Goal: Check status: Check status

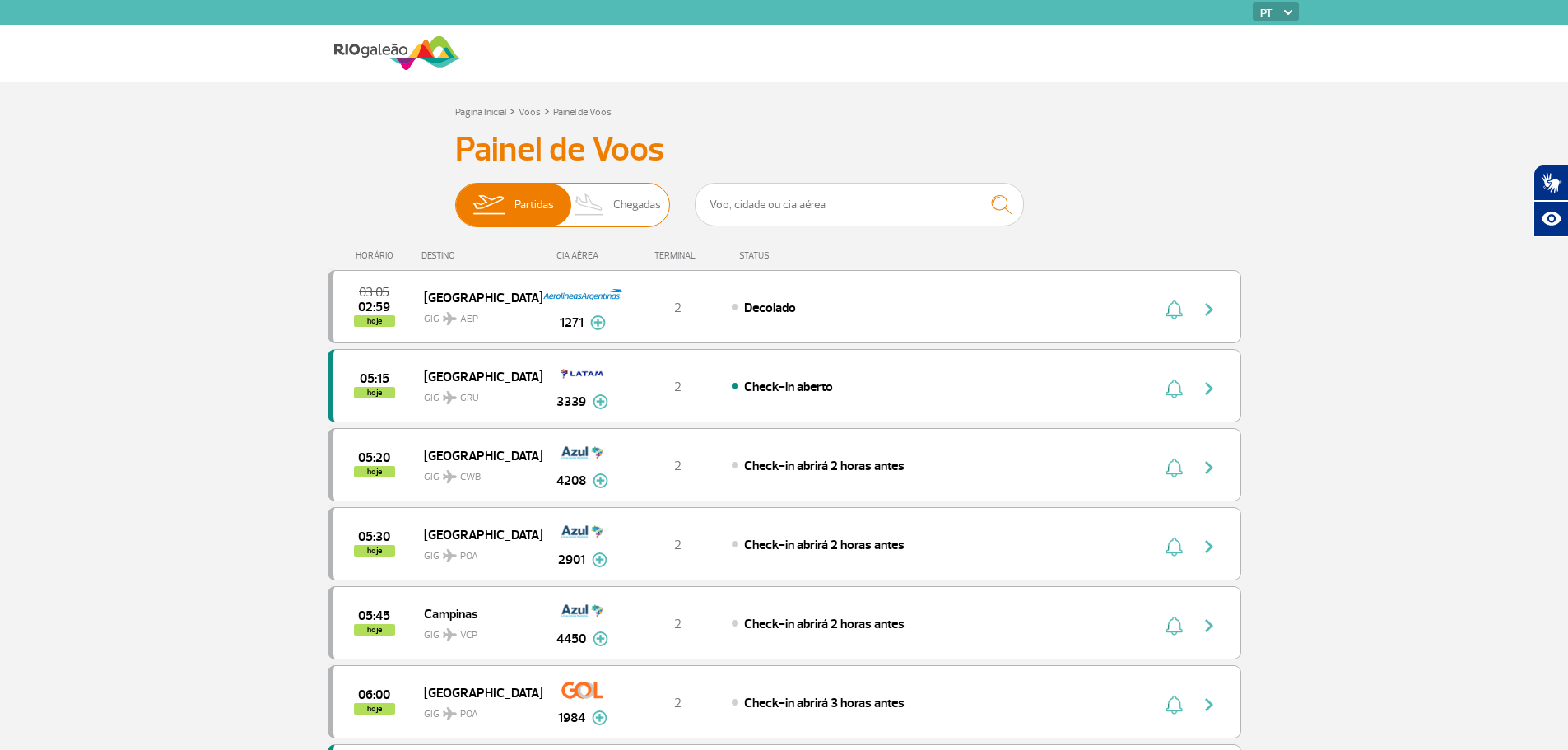
click at [604, 205] on img at bounding box center [590, 205] width 48 height 43
click at [455, 197] on input "Partidas Chegadas" at bounding box center [455, 197] width 0 height 0
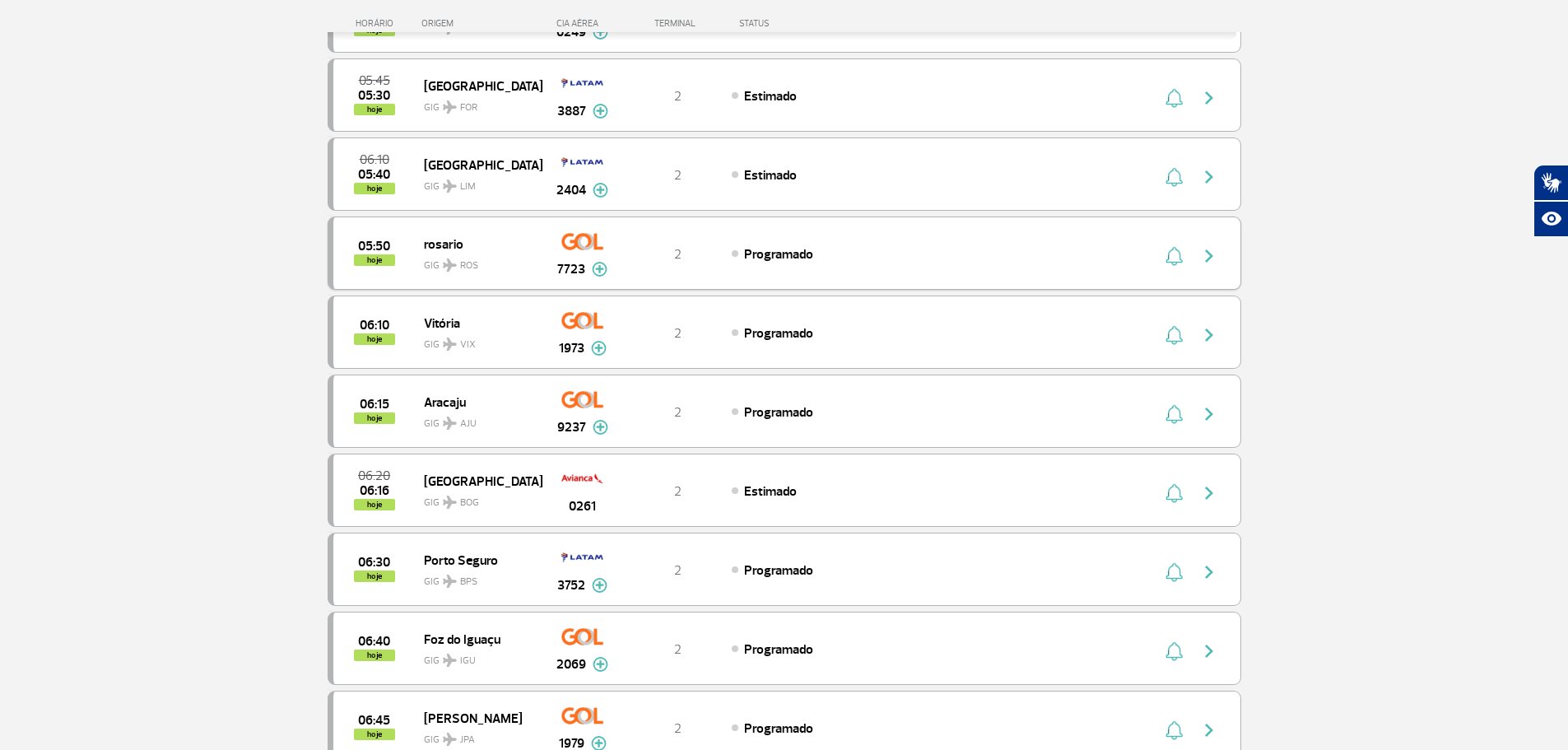
scroll to position [1402, 0]
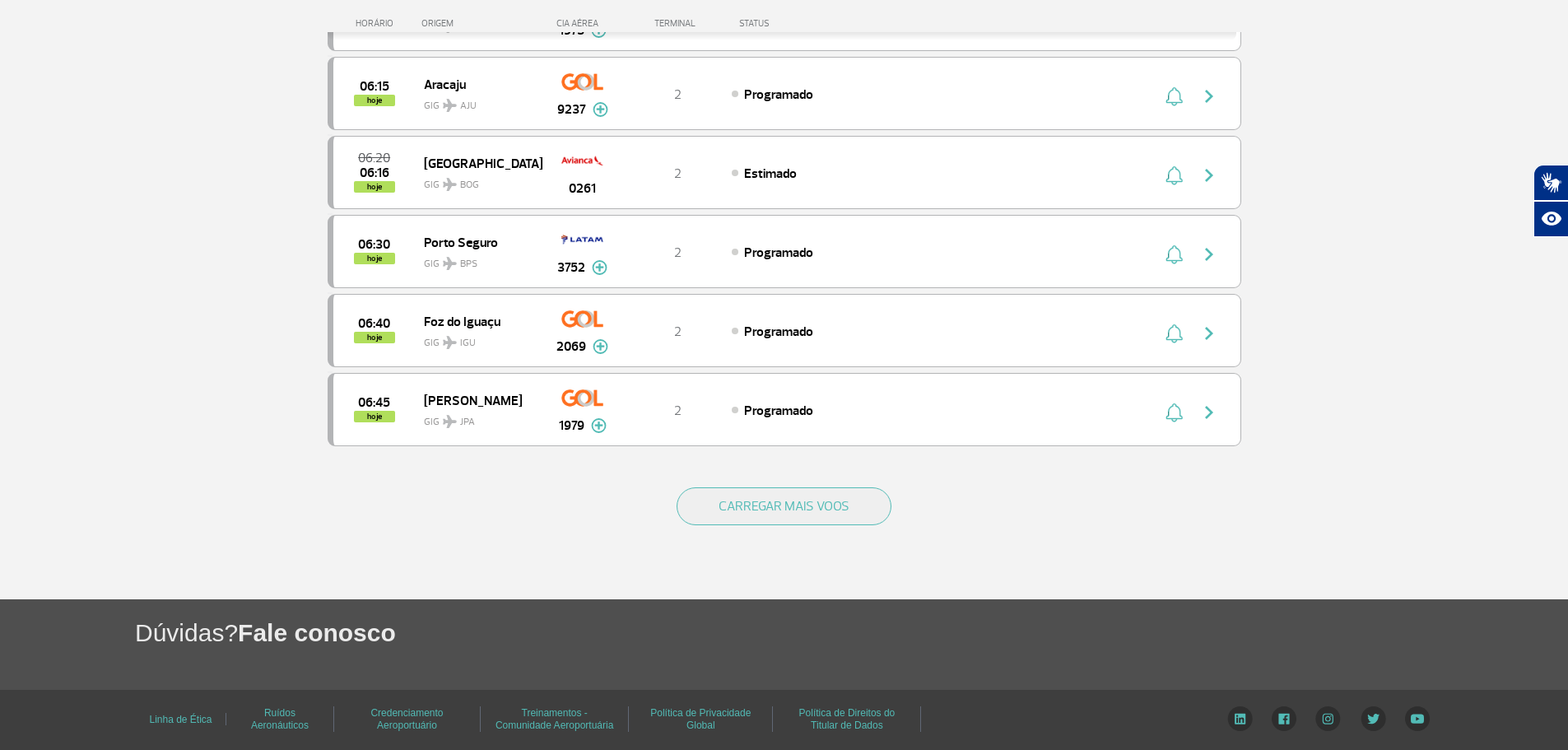
click at [712, 489] on button "CARREGAR MAIS VOOS" at bounding box center [784, 506] width 215 height 38
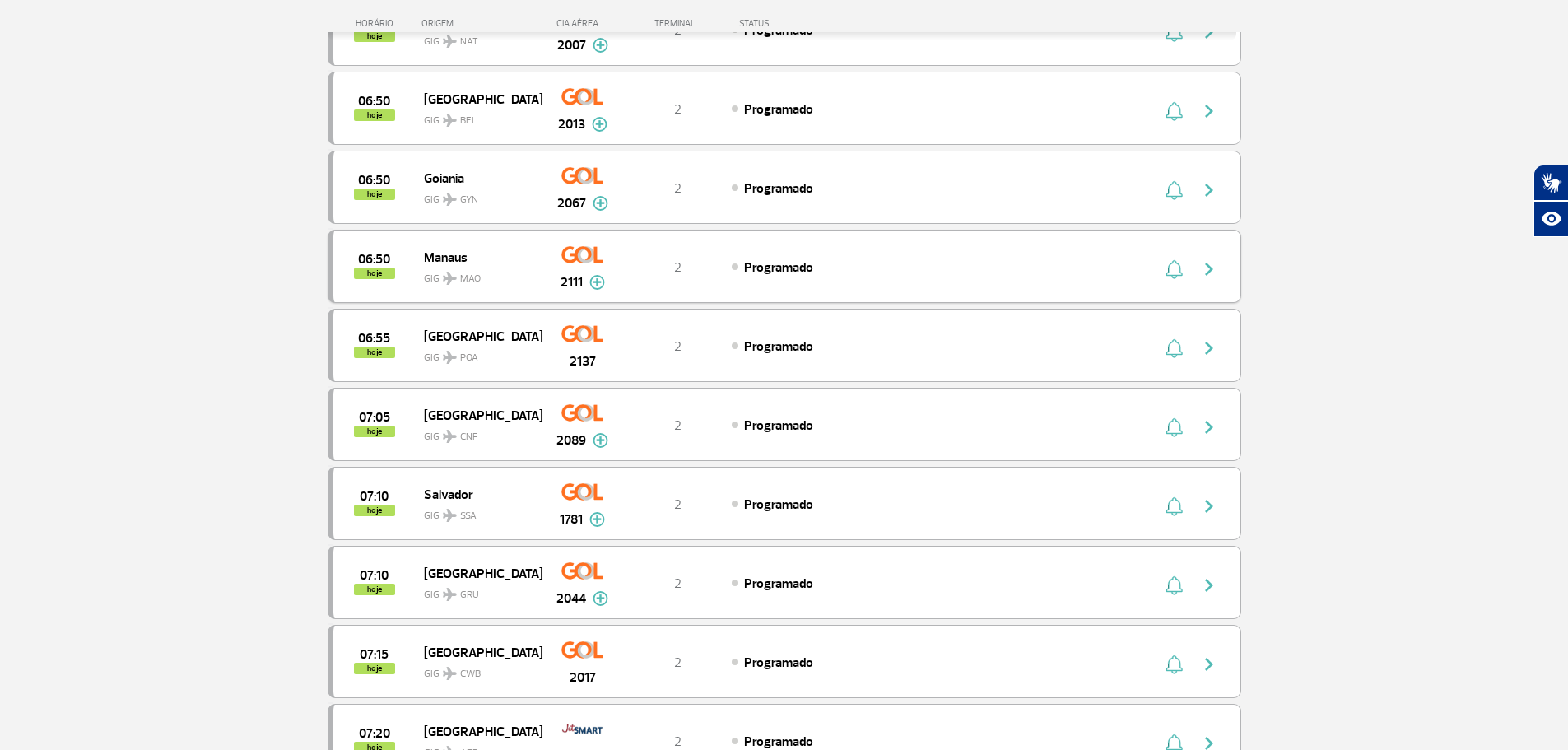
scroll to position [3049, 0]
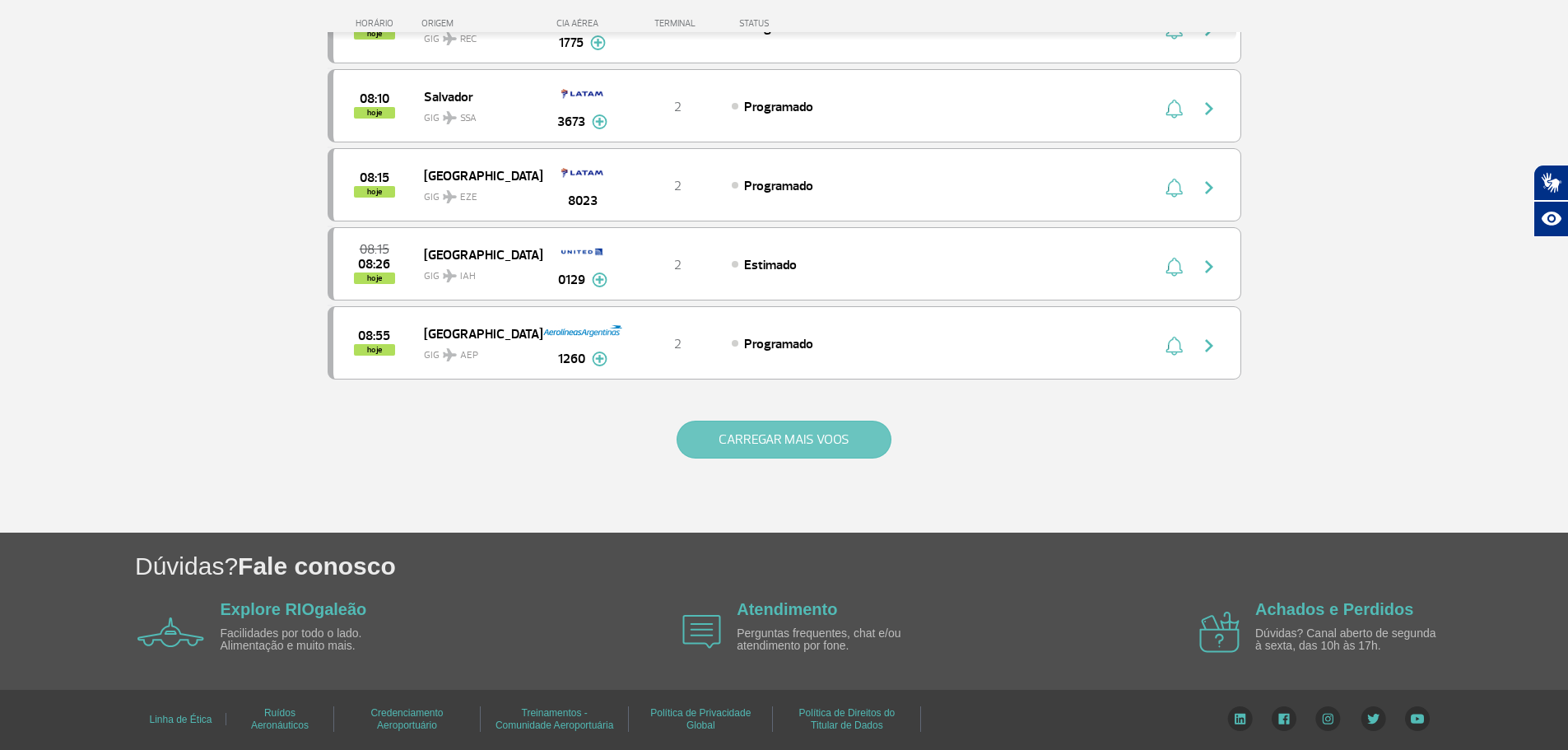
click at [763, 453] on button "CARREGAR MAIS VOOS" at bounding box center [784, 439] width 215 height 38
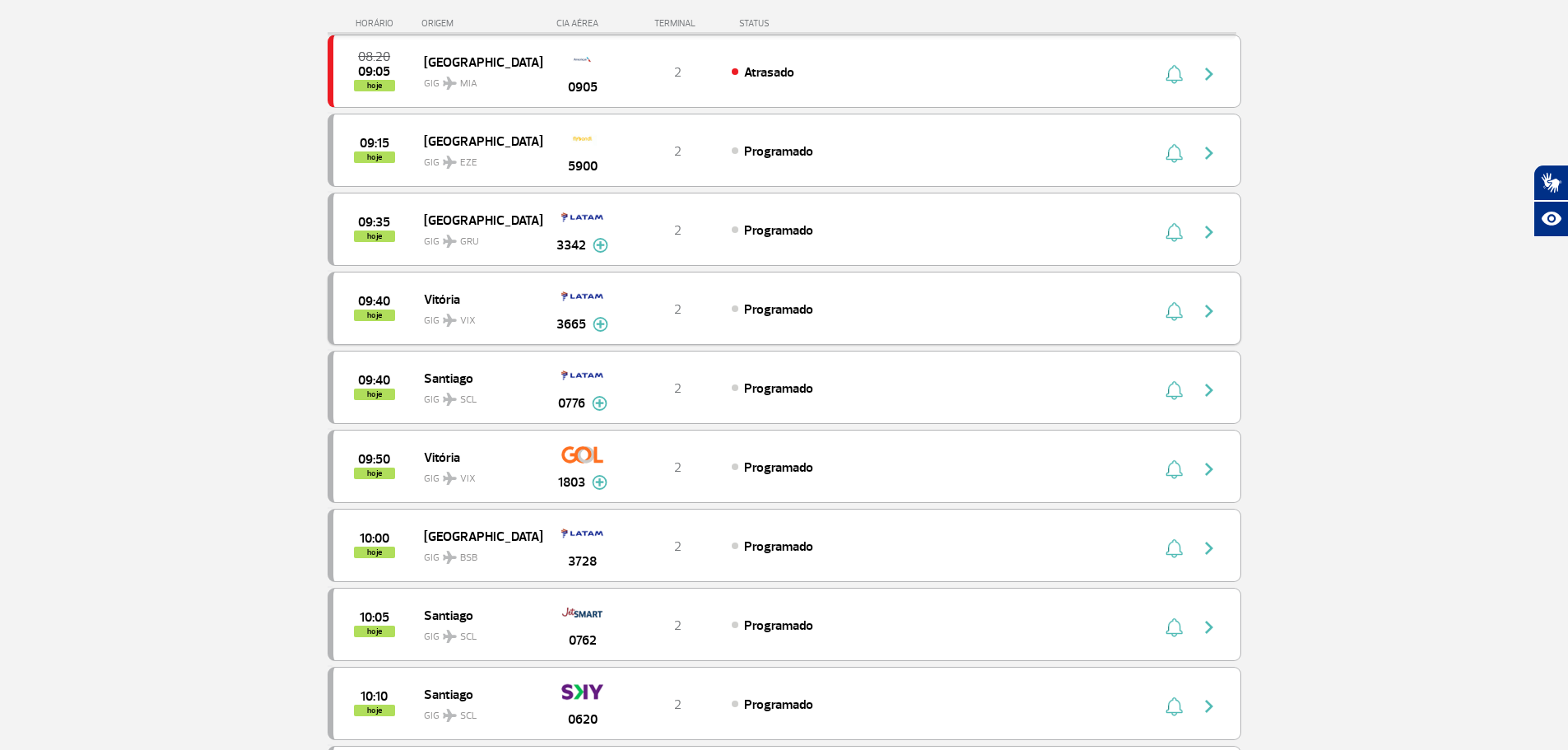
scroll to position [4630, 0]
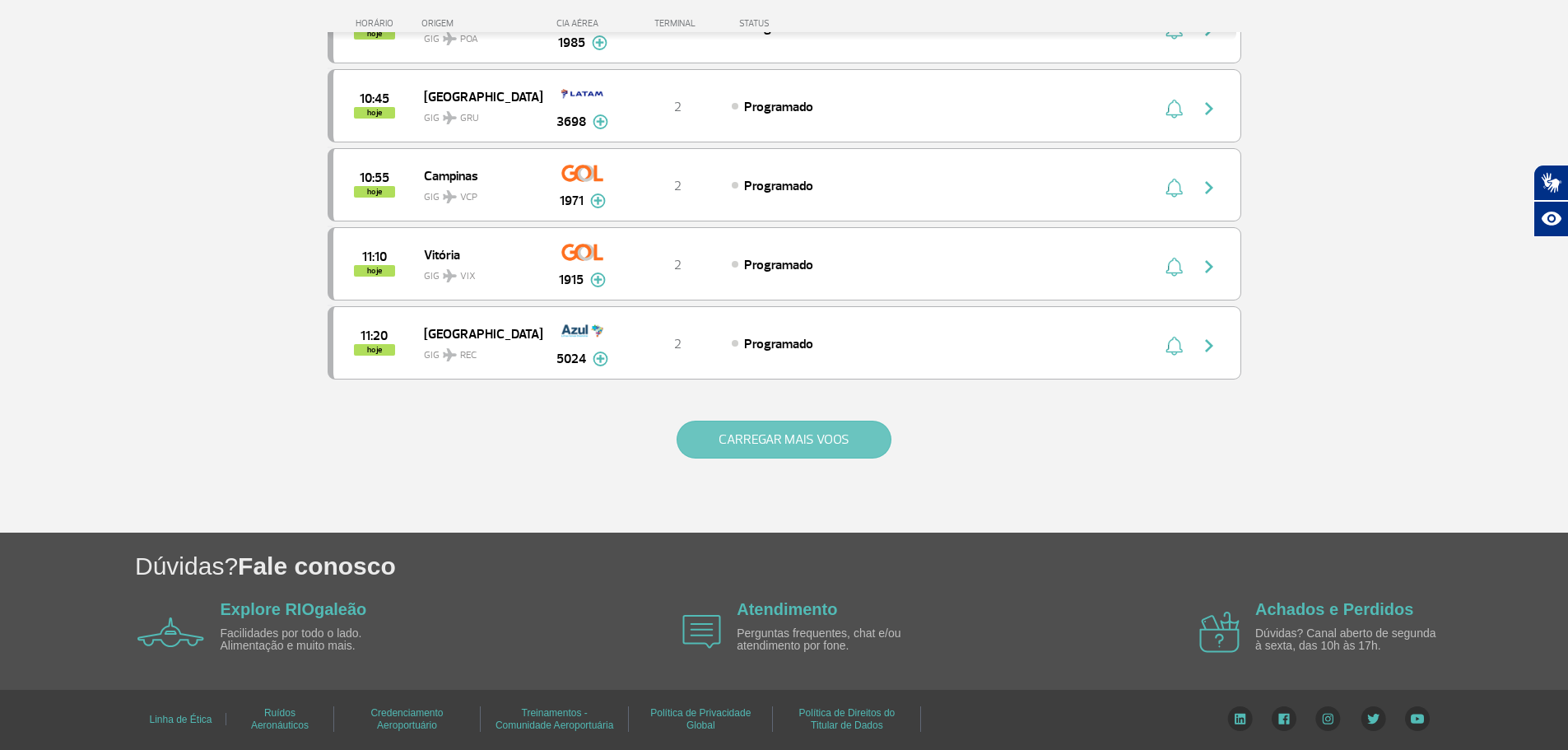
click at [782, 454] on button "CARREGAR MAIS VOOS" at bounding box center [784, 439] width 215 height 38
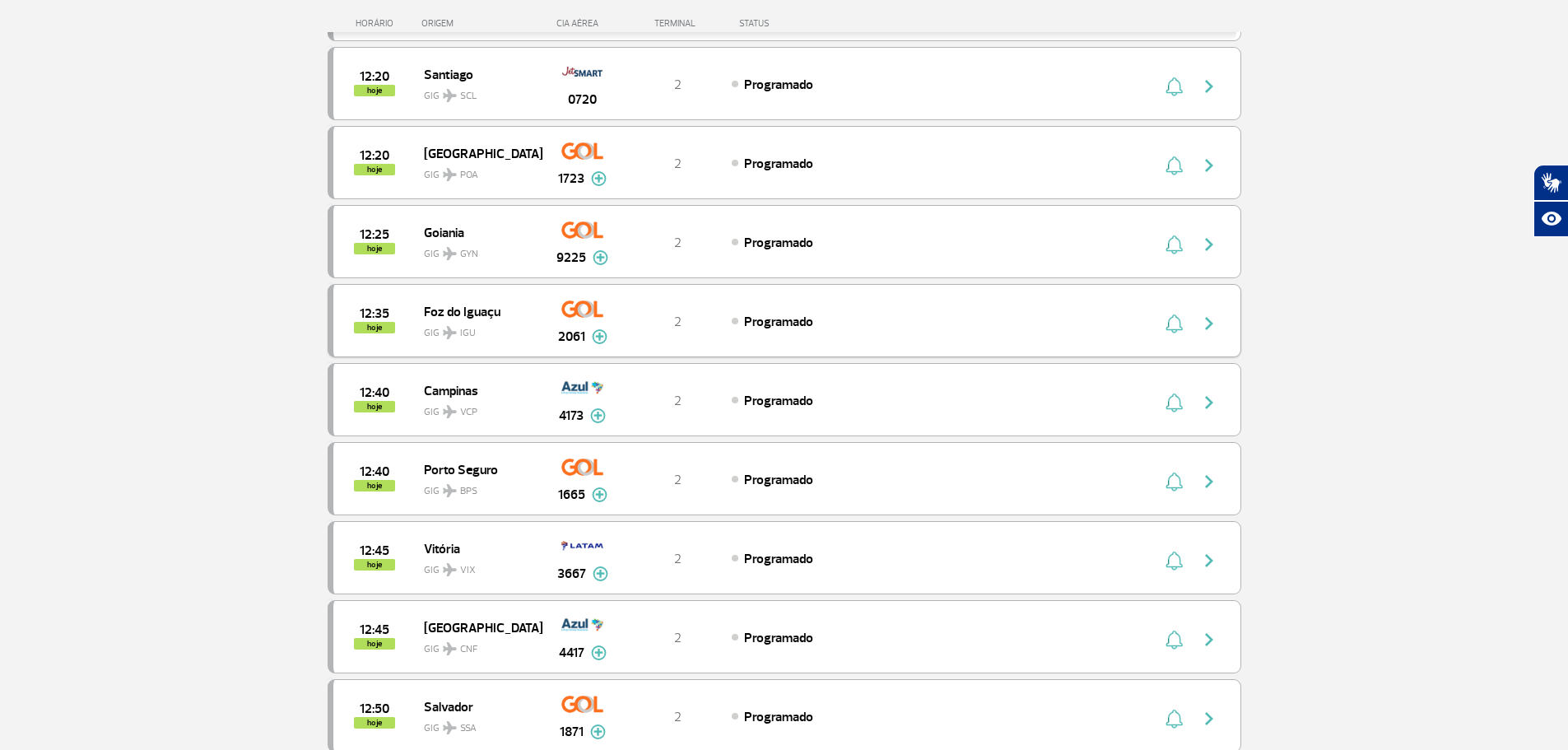
scroll to position [6211, 0]
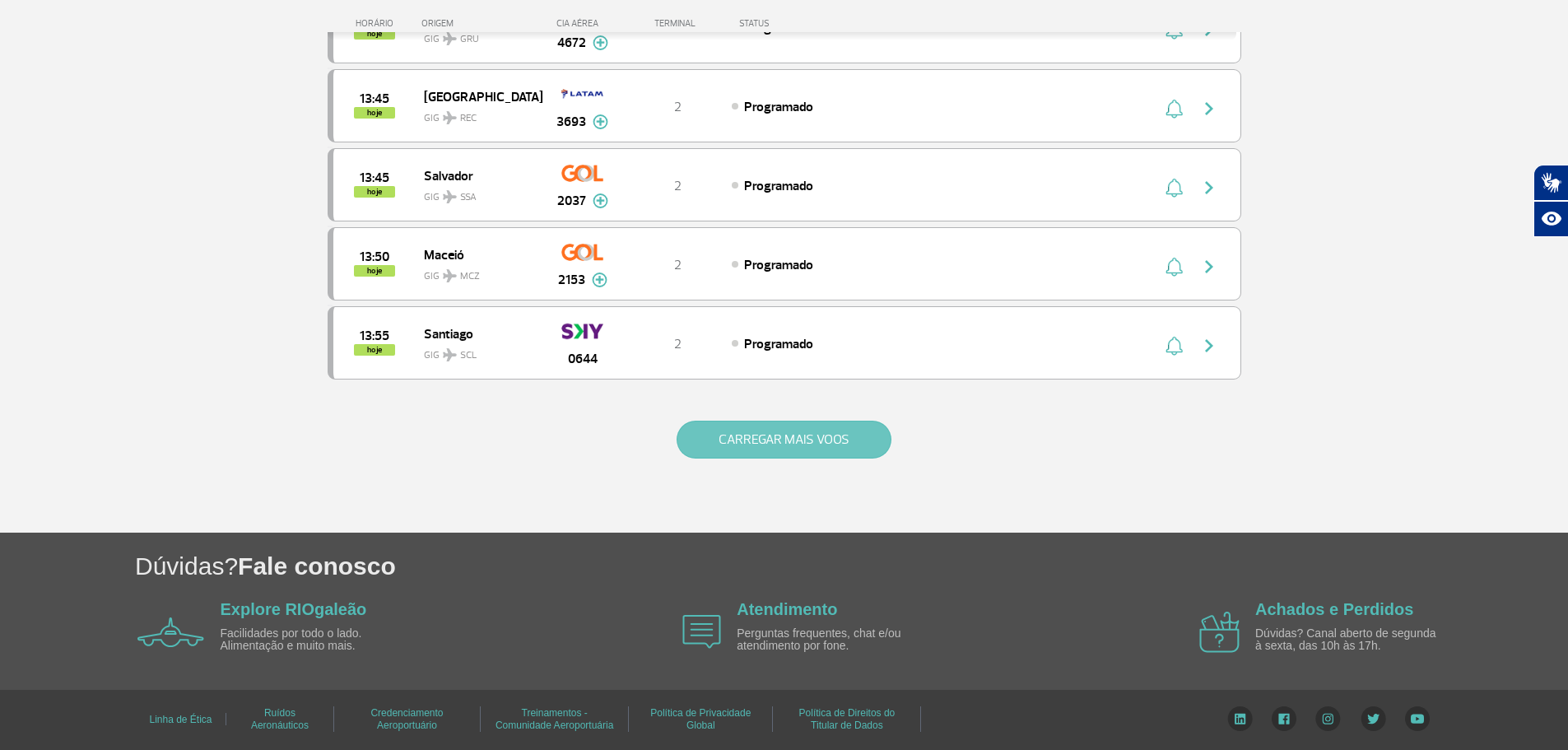
click at [830, 446] on button "CARREGAR MAIS VOOS" at bounding box center [784, 439] width 215 height 38
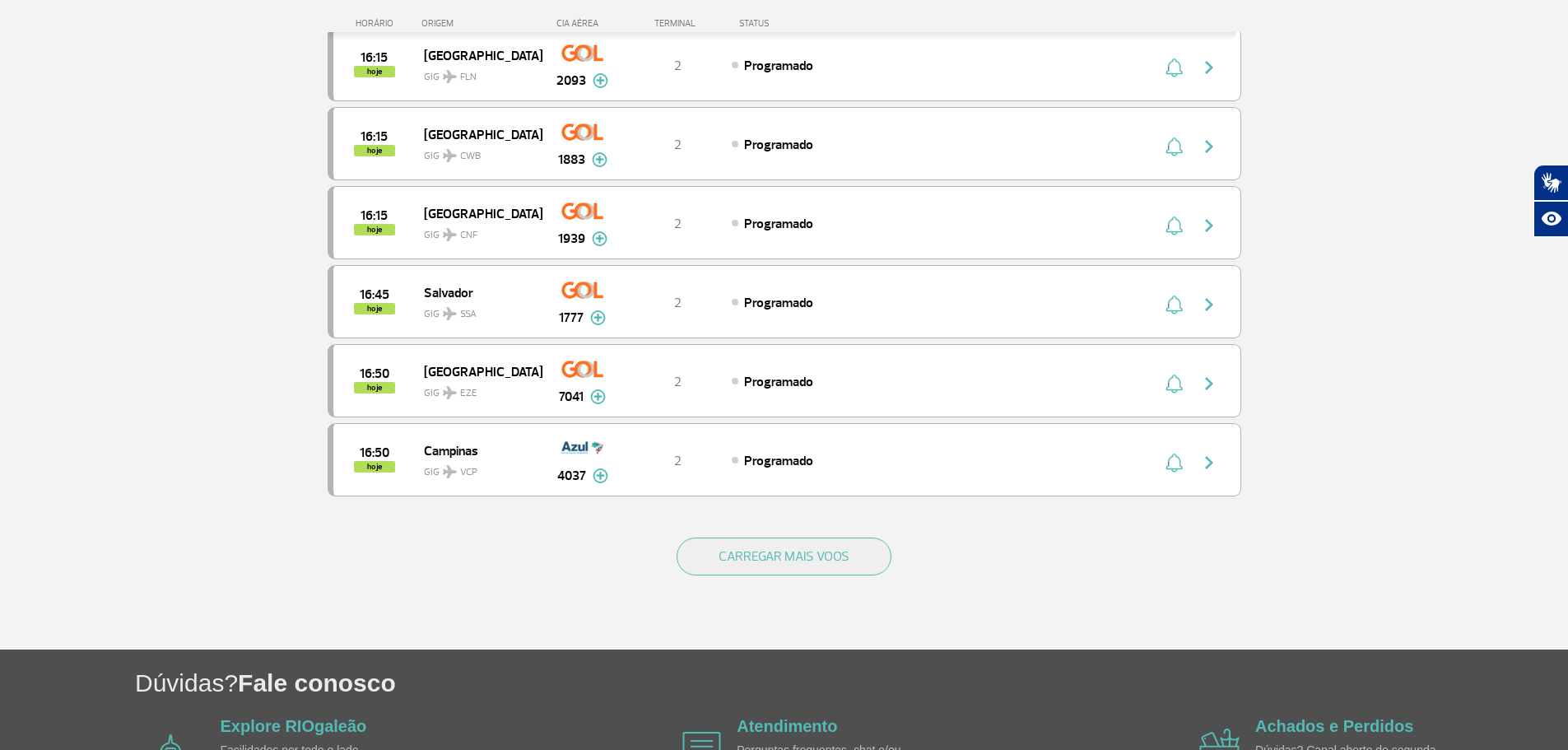
scroll to position [7792, 0]
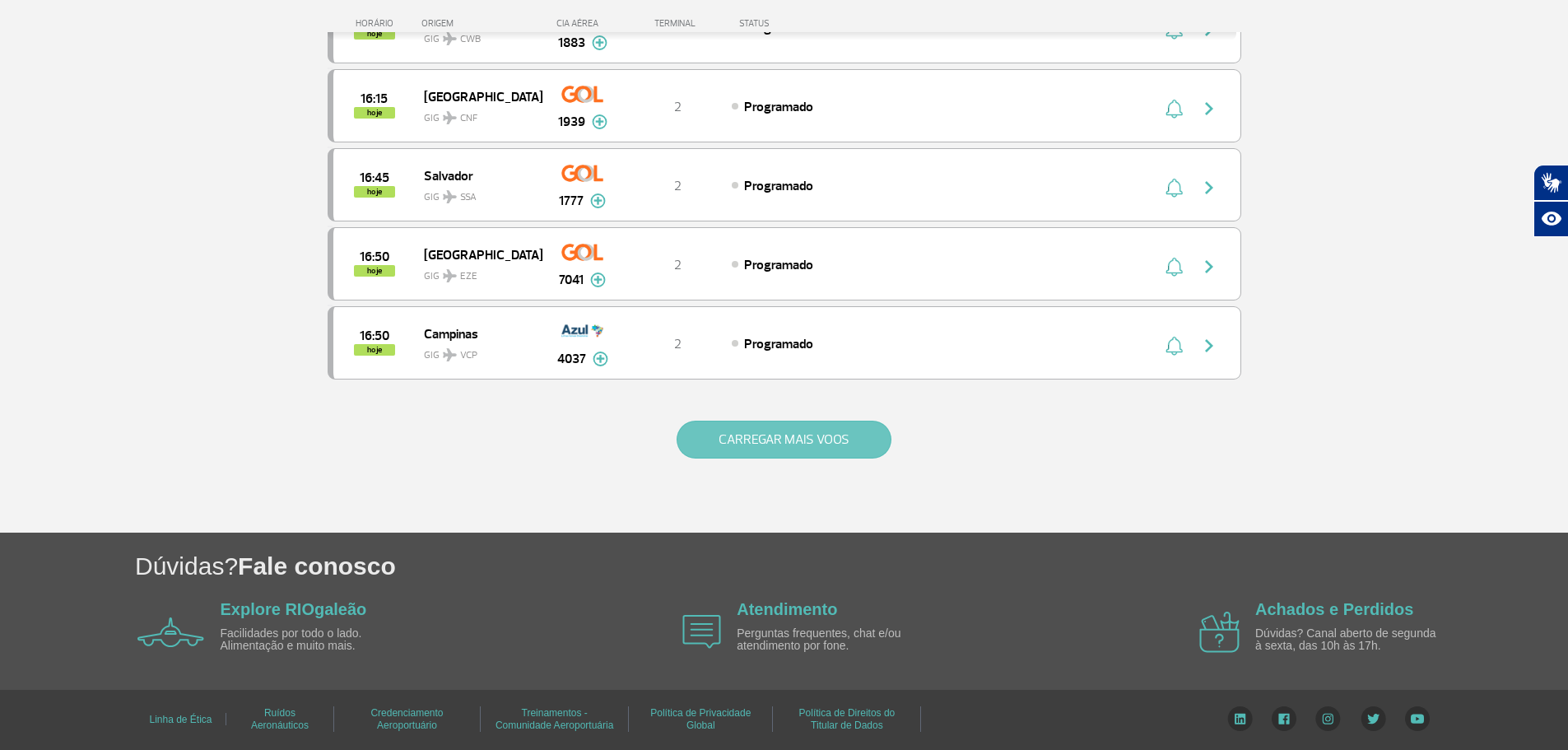
click at [813, 439] on button "CARREGAR MAIS VOOS" at bounding box center [784, 439] width 215 height 38
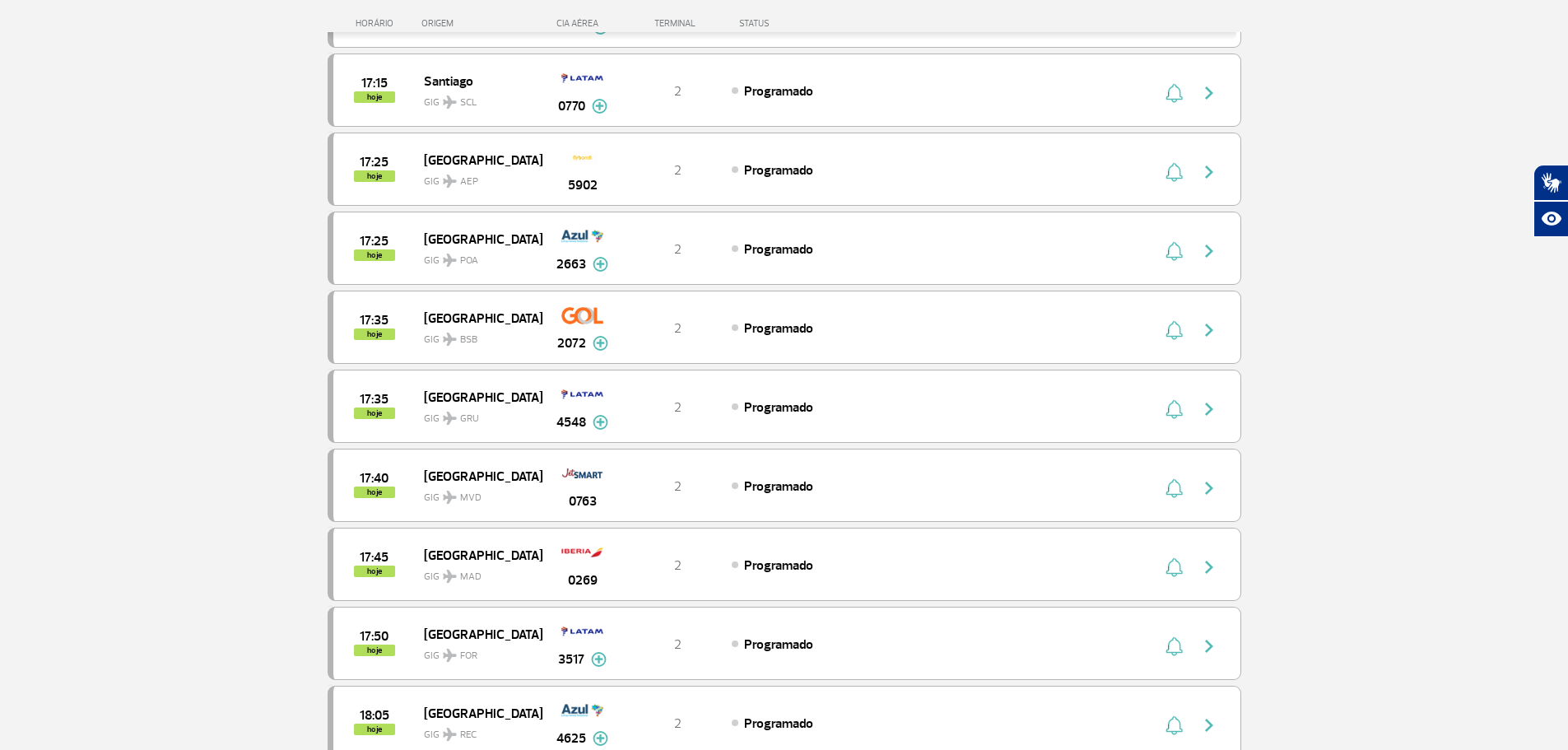
scroll to position [9373, 0]
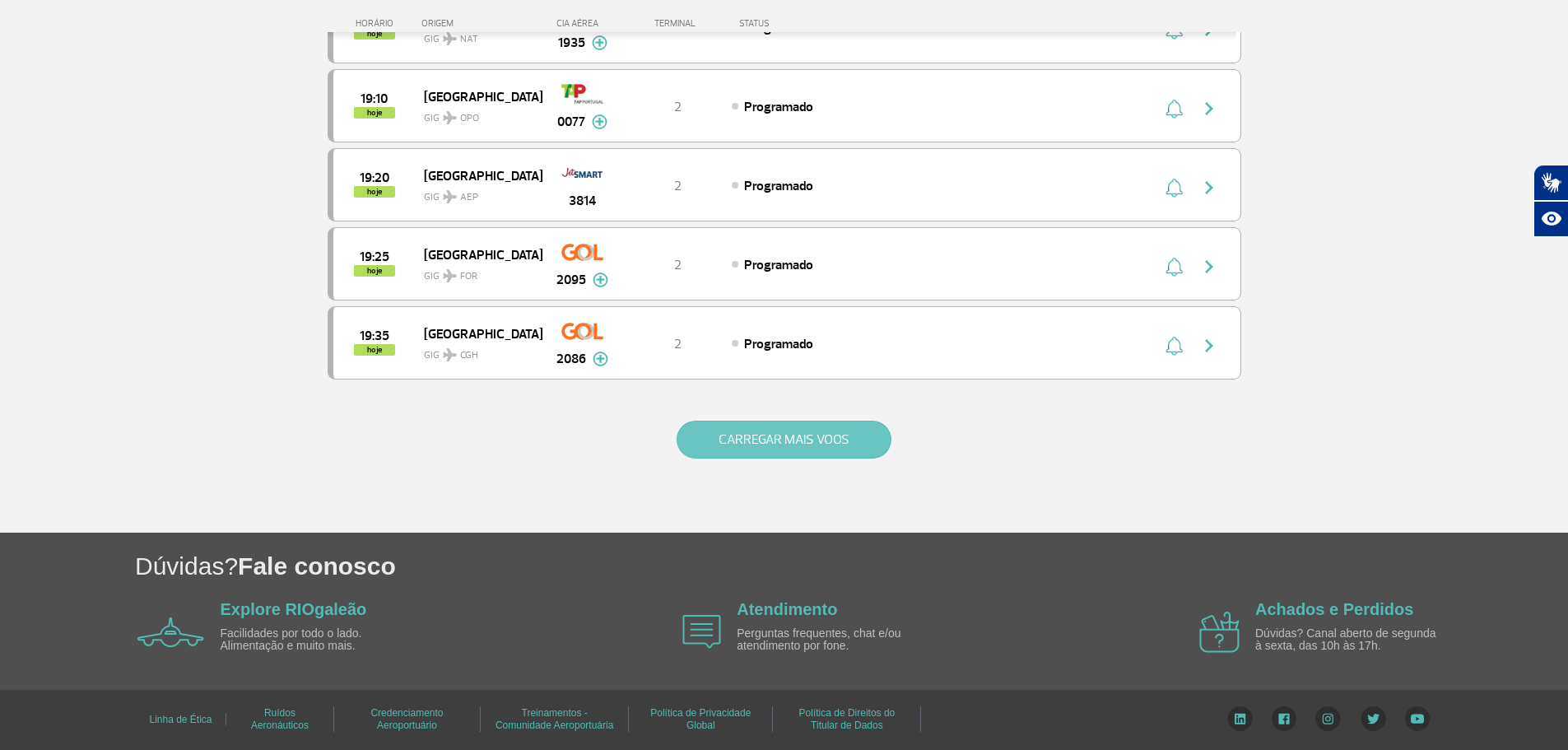
click at [777, 444] on button "CARREGAR MAIS VOOS" at bounding box center [784, 439] width 215 height 38
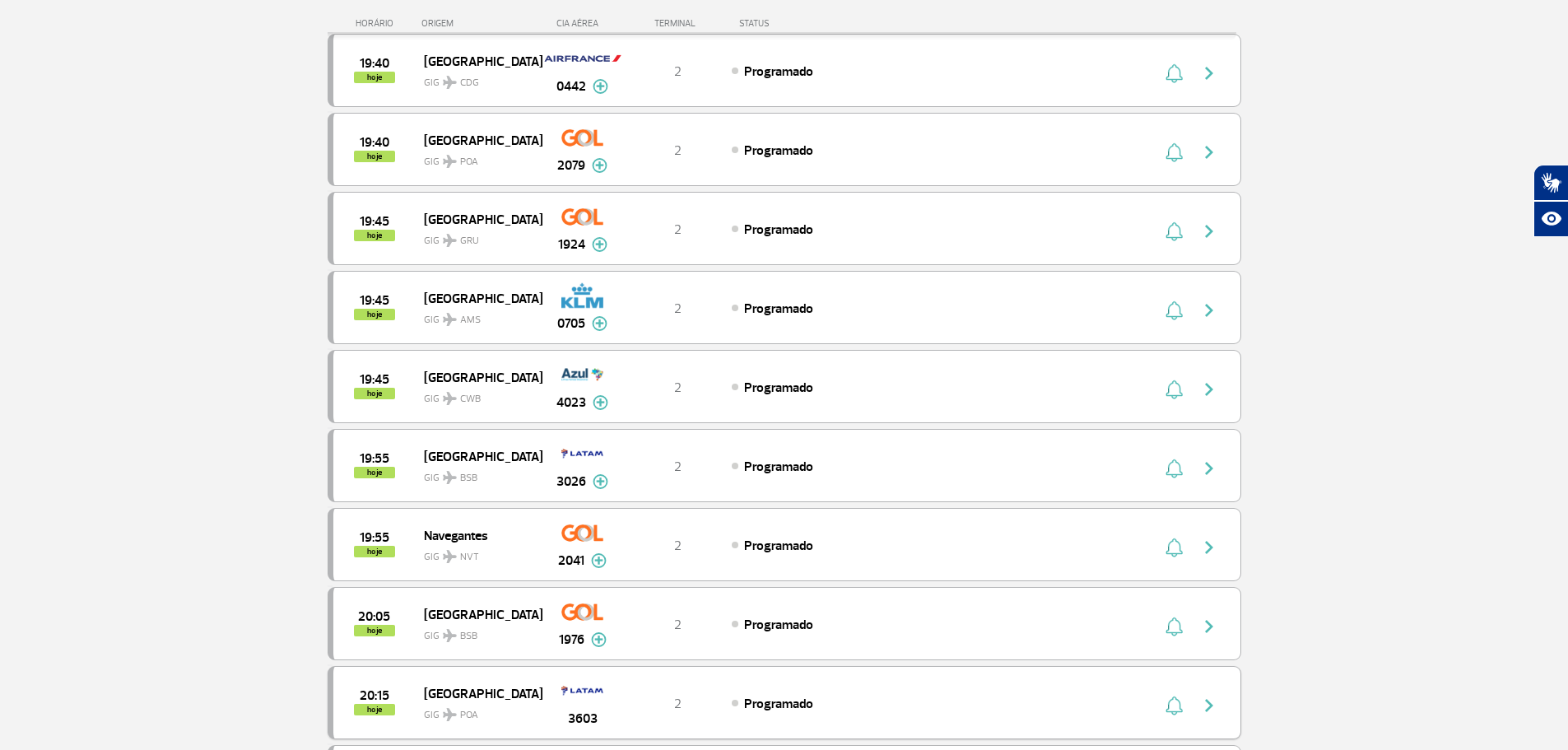
scroll to position [10954, 0]
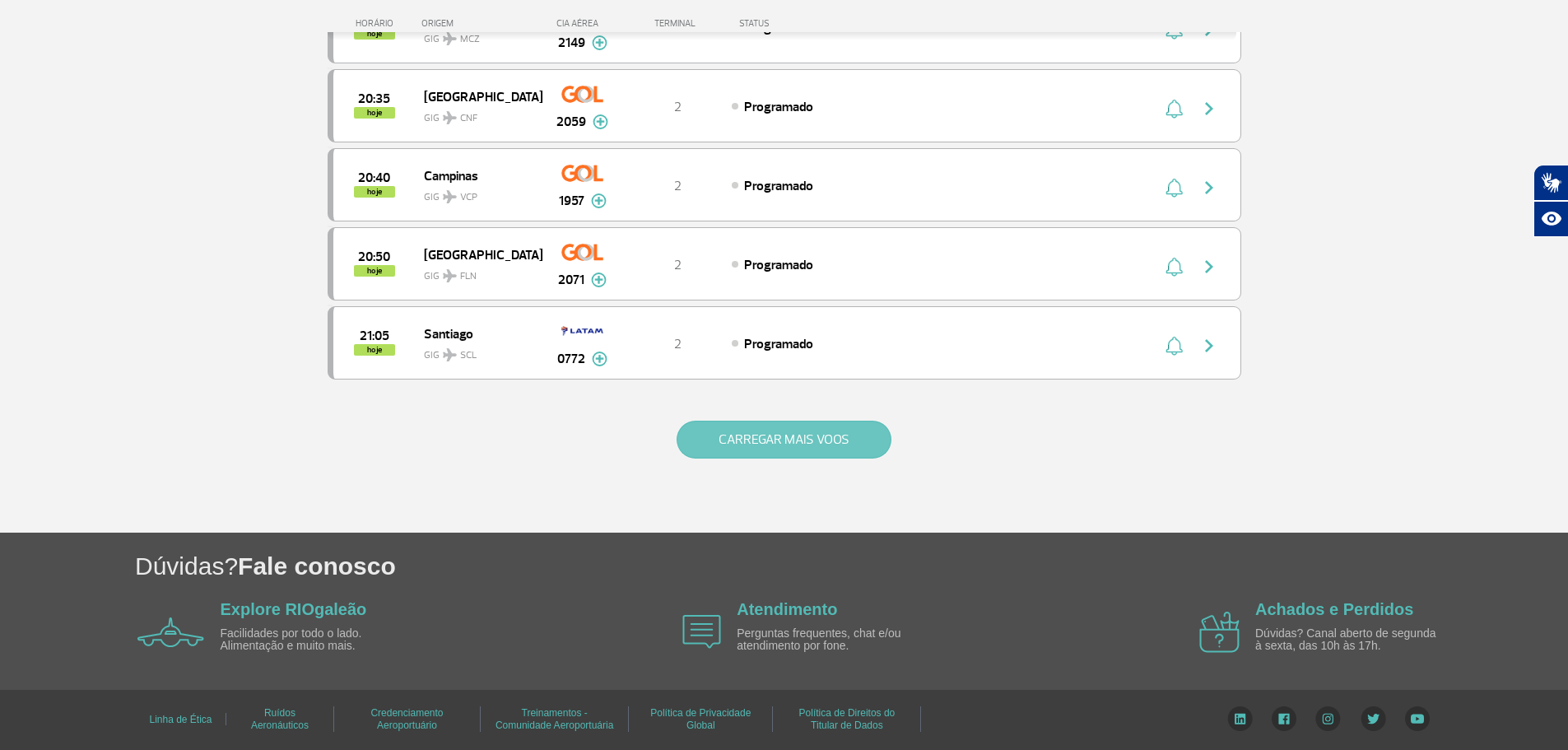
click at [703, 442] on button "CARREGAR MAIS VOOS" at bounding box center [784, 439] width 215 height 38
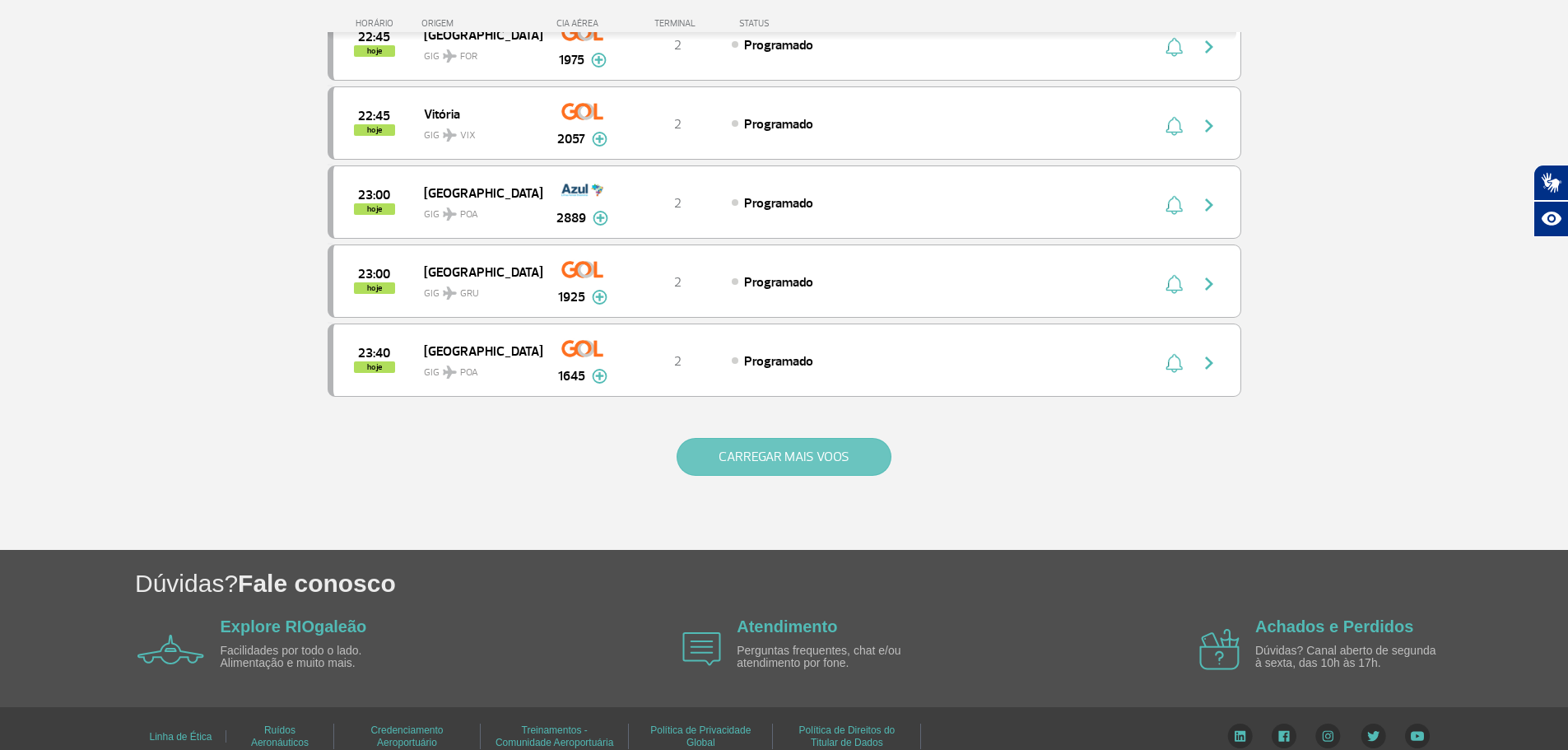
scroll to position [12518, 0]
click at [720, 464] on button "CARREGAR MAIS VOOS" at bounding box center [784, 456] width 215 height 38
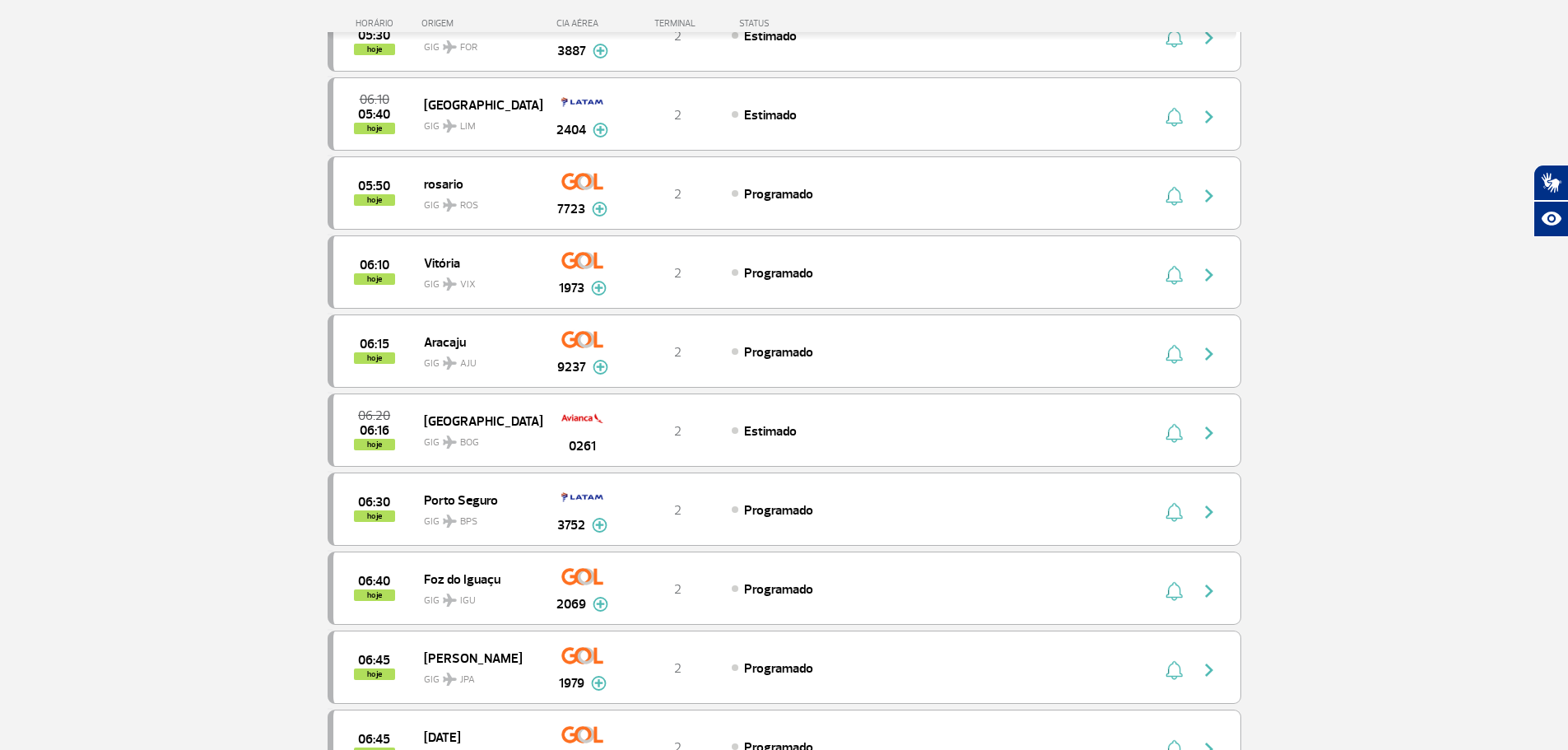
scroll to position [0, 0]
